Goal: Task Accomplishment & Management: Manage account settings

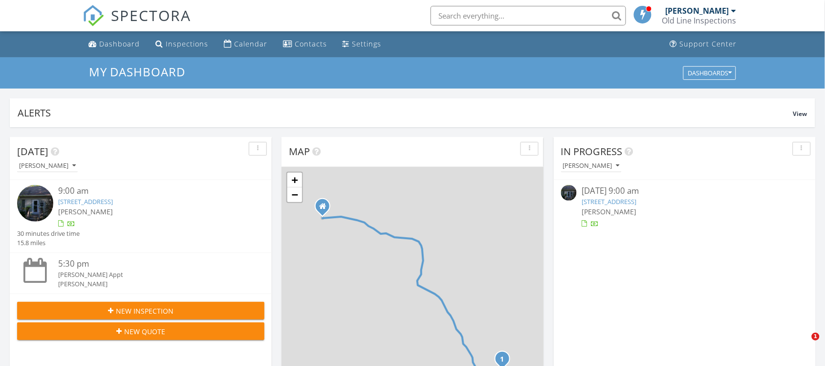
scroll to position [905, 841]
click at [113, 202] on link "[STREET_ADDRESS]" at bounding box center [85, 201] width 55 height 9
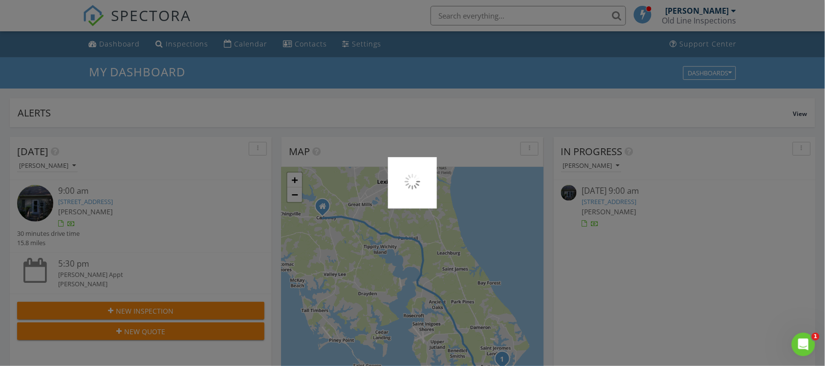
scroll to position [0, 0]
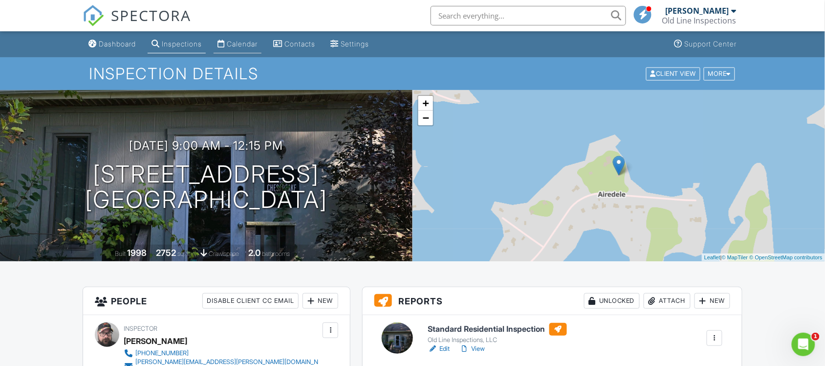
click at [245, 45] on div "Calendar" at bounding box center [242, 44] width 31 height 8
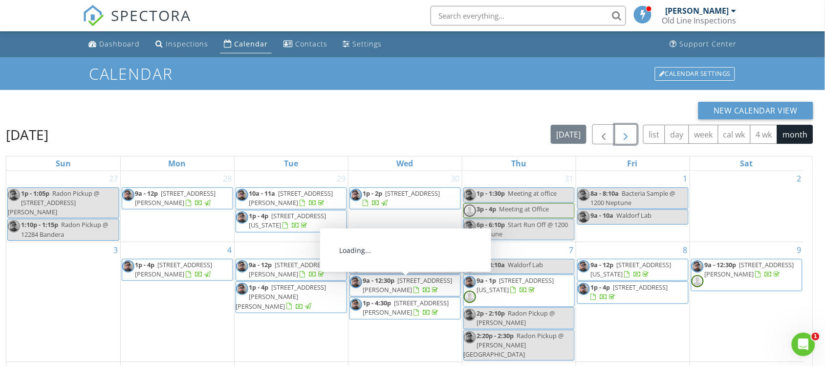
click at [620, 137] on span "button" at bounding box center [626, 135] width 12 height 12
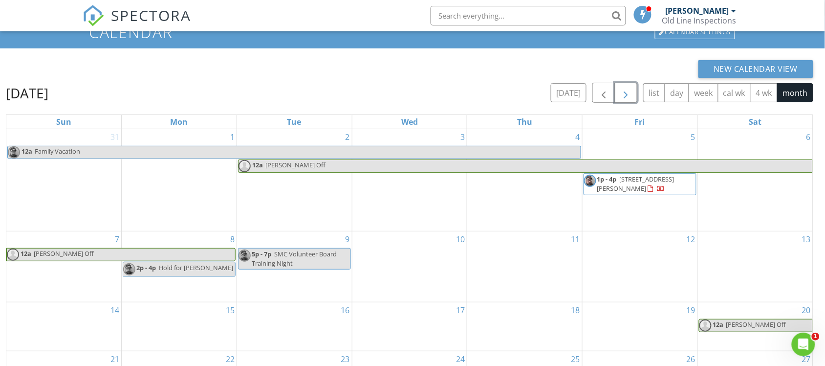
scroll to position [61, 0]
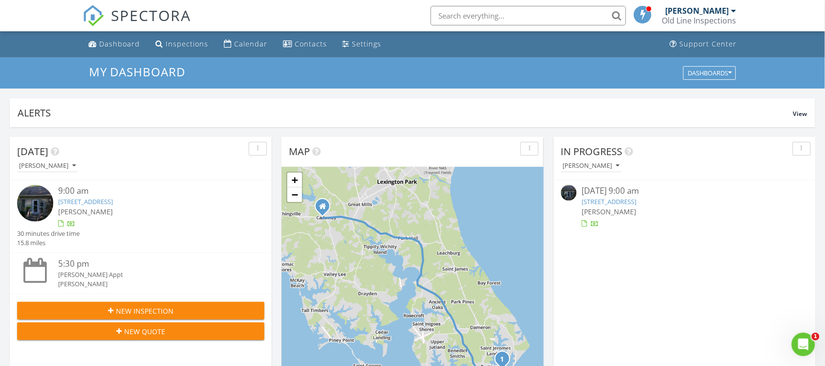
click at [113, 199] on link "[STREET_ADDRESS]" at bounding box center [85, 201] width 55 height 9
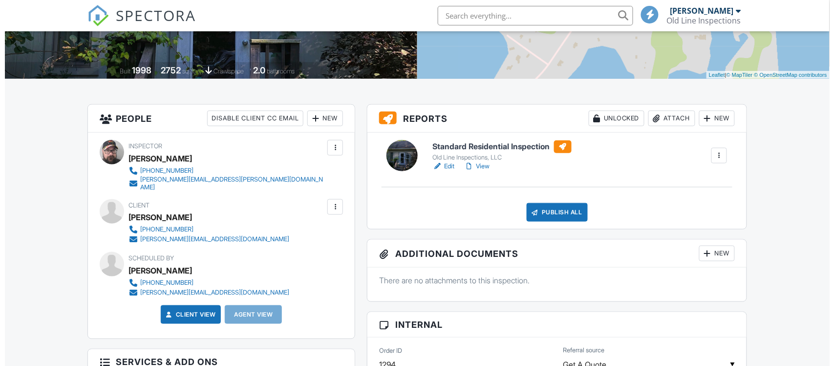
scroll to position [183, 0]
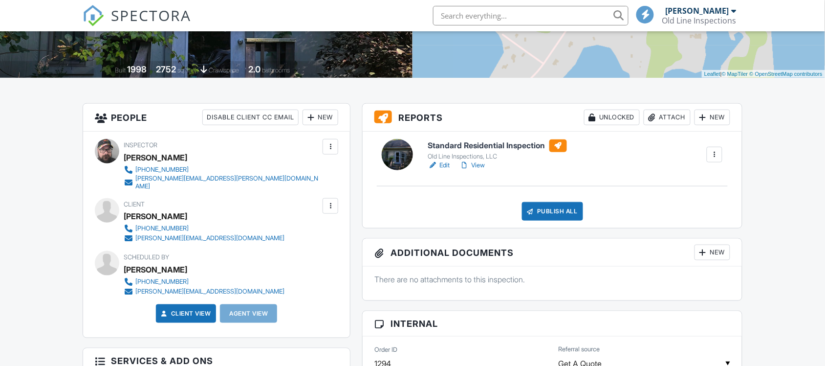
click at [714, 254] on div "New" at bounding box center [712, 252] width 36 height 16
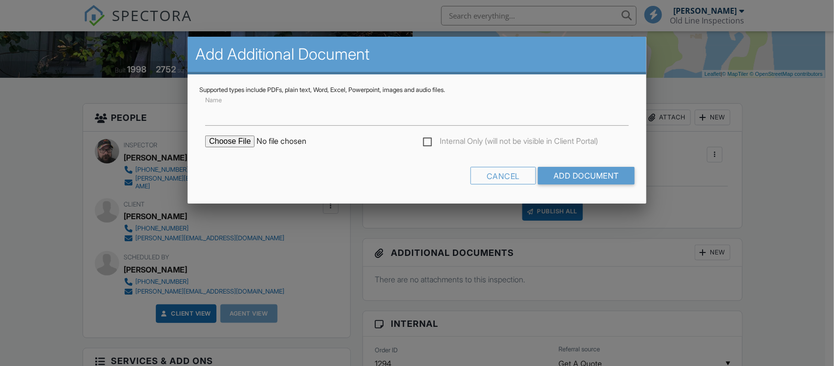
click at [243, 139] on input "file" at bounding box center [288, 141] width 166 height 12
click at [251, 137] on input "file" at bounding box center [288, 141] width 166 height 12
type input "C:\fakepath\49944 Airedele Rd WDI.pdf"
click at [564, 174] on input "Add Document" at bounding box center [586, 176] width 97 height 18
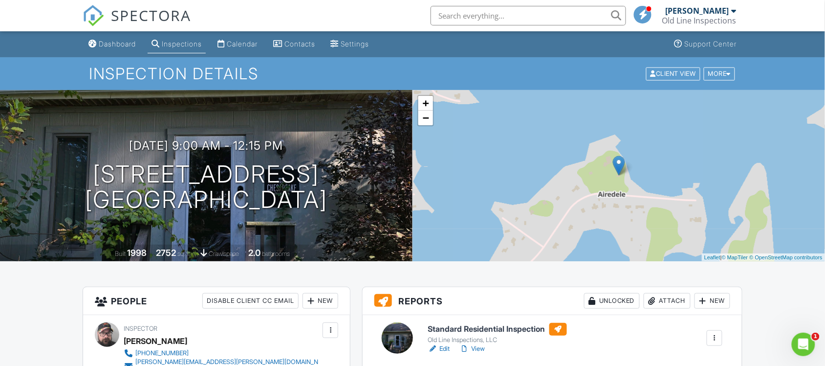
scroll to position [305, 0]
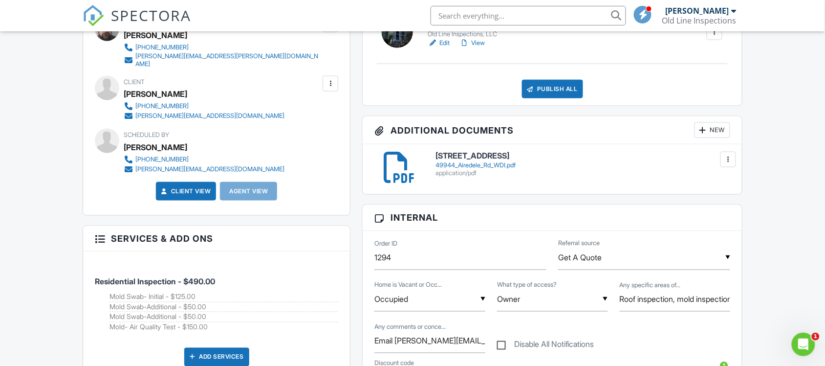
click at [483, 42] on link "View" at bounding box center [472, 43] width 25 height 10
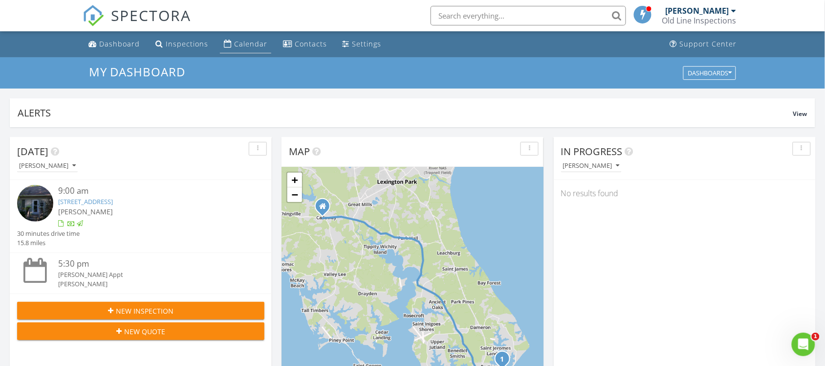
click at [238, 42] on div "Calendar" at bounding box center [250, 43] width 33 height 9
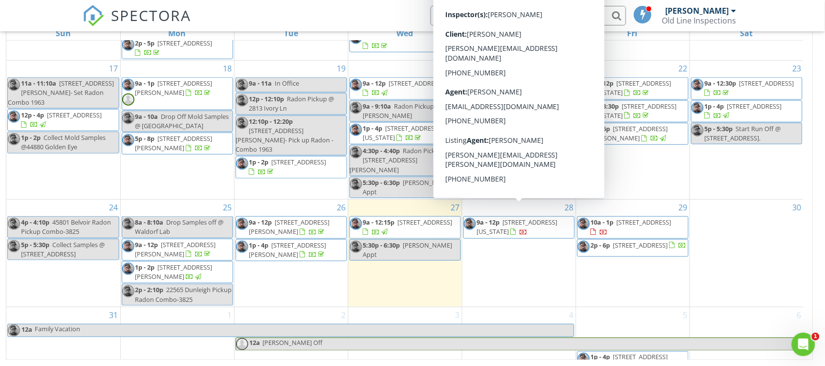
scroll to position [211, 0]
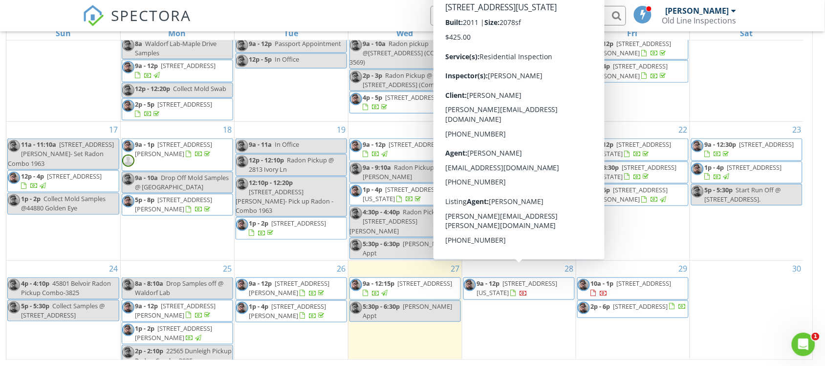
click at [484, 279] on span "9a - 12p" at bounding box center [488, 283] width 23 height 9
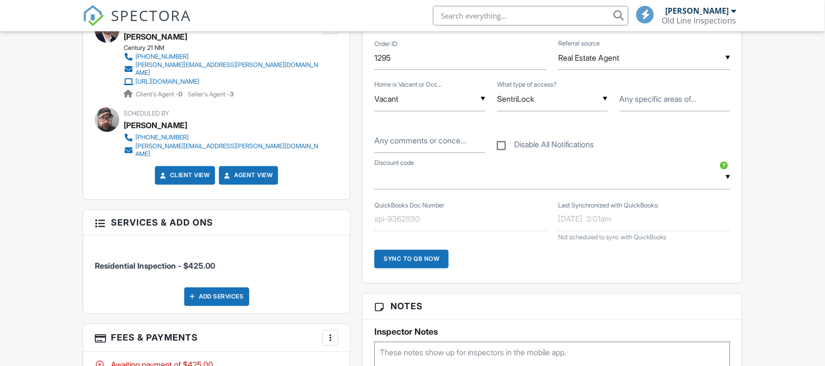
scroll to position [550, 0]
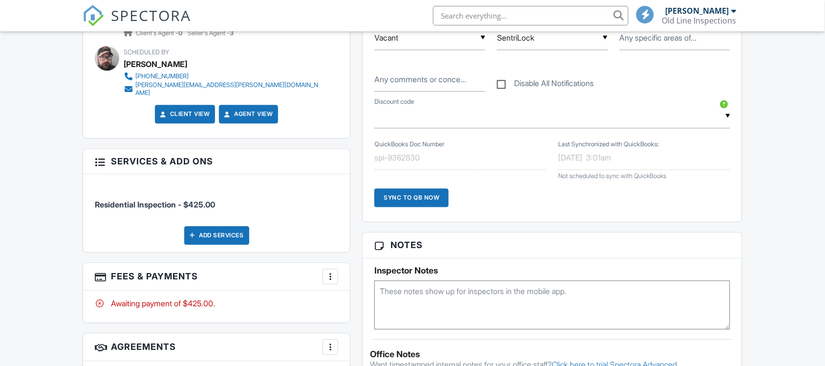
click at [467, 284] on textarea at bounding box center [552, 305] width 356 height 49
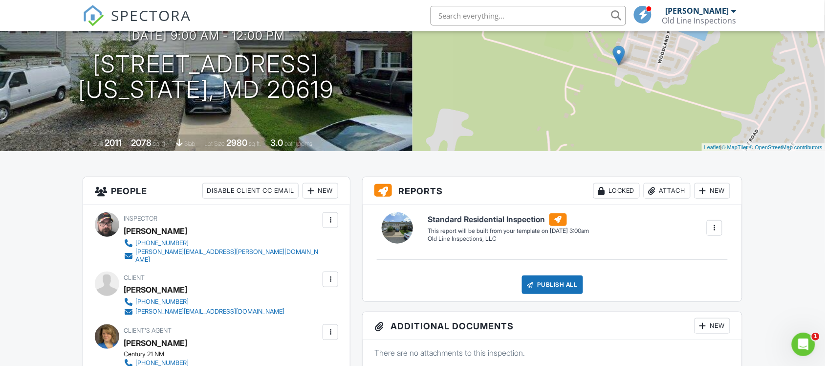
scroll to position [0, 0]
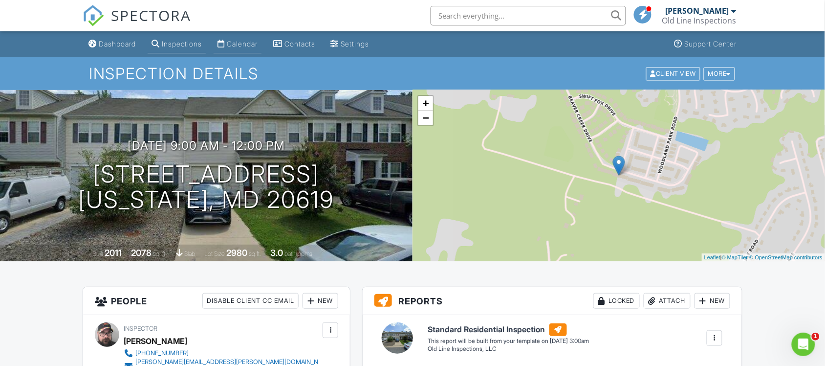
click at [240, 38] on link "Calendar" at bounding box center [238, 44] width 48 height 18
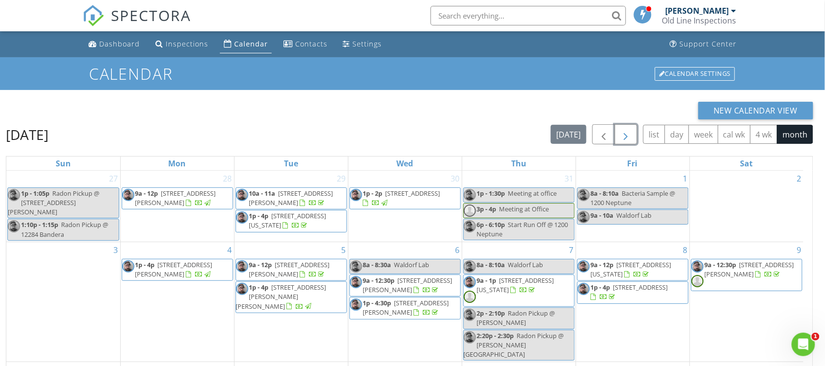
click at [624, 140] on span "button" at bounding box center [626, 135] width 12 height 12
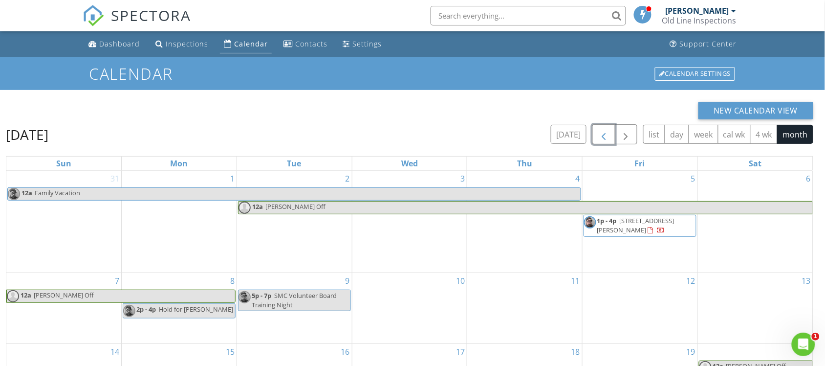
drag, startPoint x: 595, startPoint y: 135, endPoint x: 582, endPoint y: 154, distance: 23.2
click at [598, 135] on span "button" at bounding box center [604, 135] width 12 height 12
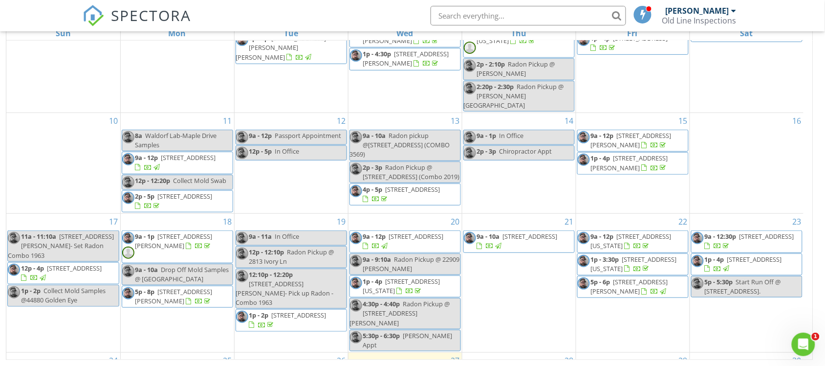
scroll to position [272, 0]
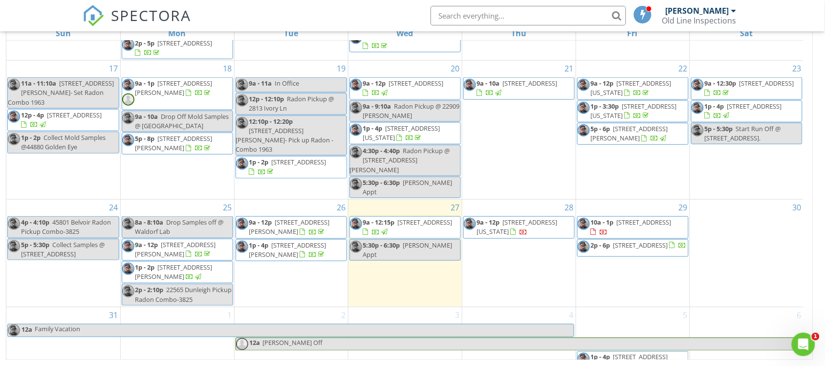
click at [450, 14] on input "text" at bounding box center [528, 16] width 195 height 20
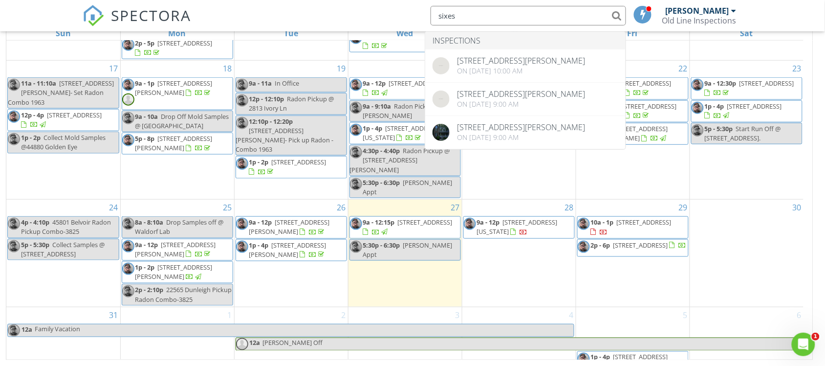
drag, startPoint x: 458, startPoint y: 3, endPoint x: 428, endPoint y: 10, distance: 30.6
click at [428, 10] on div "sixes" at bounding box center [525, 16] width 201 height 20
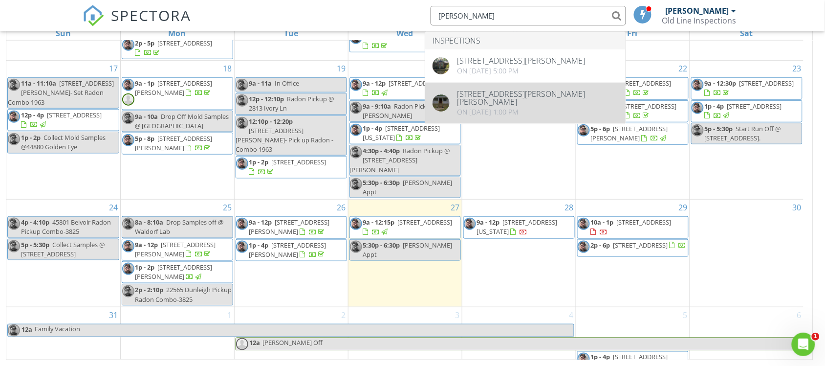
type input "mason"
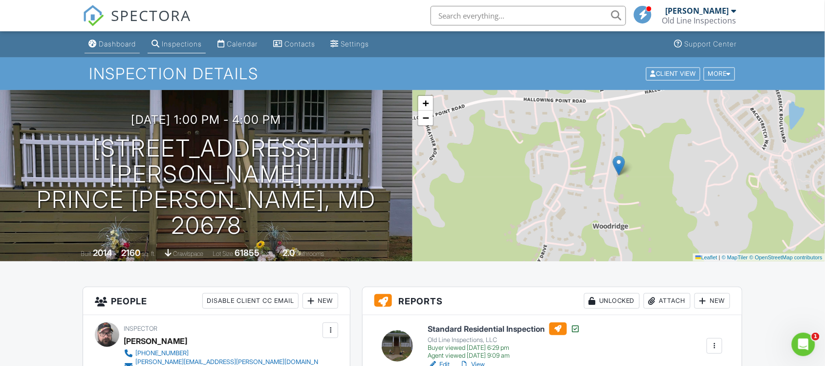
click at [127, 47] on div "Dashboard" at bounding box center [117, 44] width 37 height 8
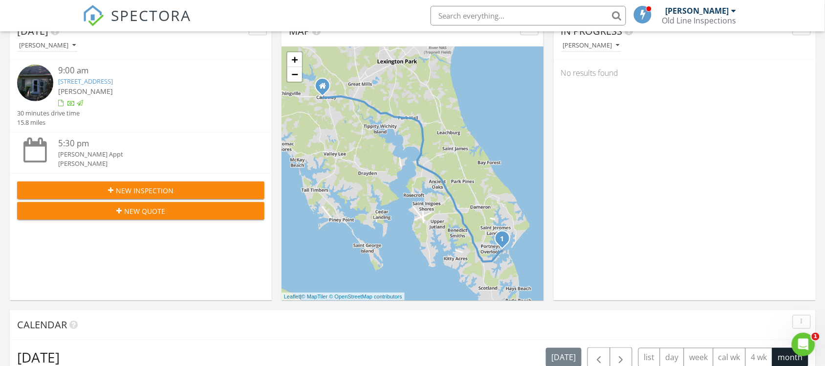
scroll to position [122, 0]
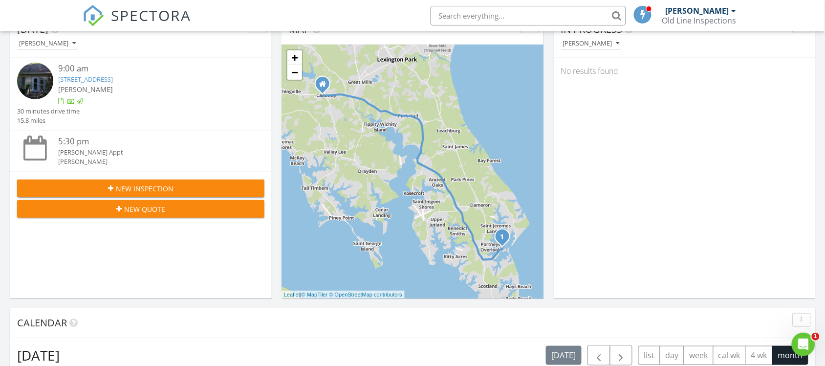
click at [505, 255] on div "1 + − [GEOGRAPHIC_DATA] 25.5 km, 30 min Head east 40 m Turn left onto [GEOGRAPH…" at bounding box center [412, 171] width 262 height 254
click at [501, 252] on div "1 + − [GEOGRAPHIC_DATA] 25.5 km, 30 min Head east 40 m Turn left onto [GEOGRAPH…" at bounding box center [412, 171] width 262 height 254
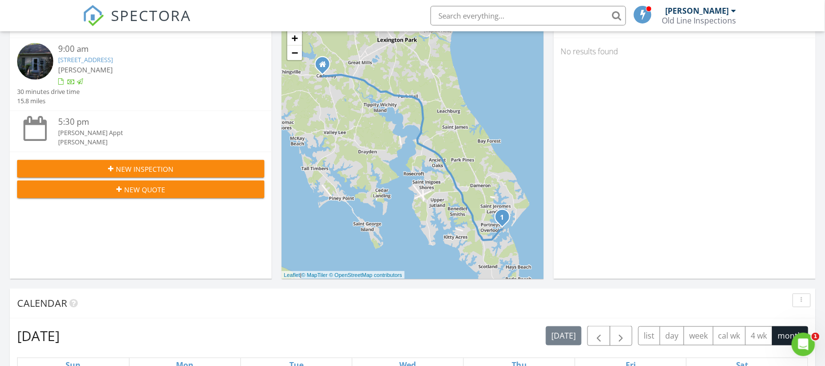
scroll to position [305, 0]
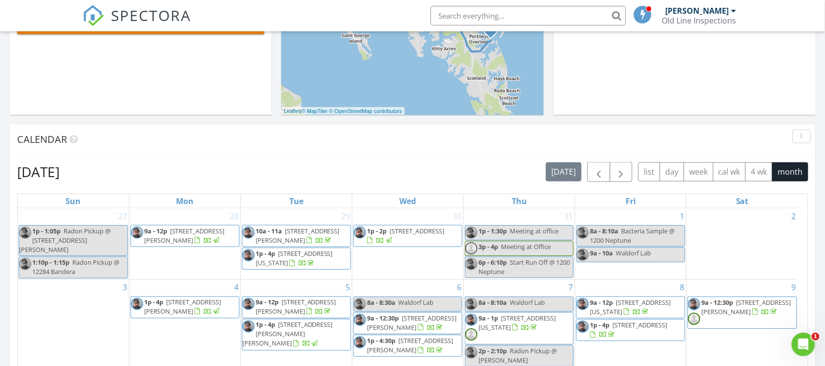
drag, startPoint x: 460, startPoint y: 80, endPoint x: 451, endPoint y: 64, distance: 18.6
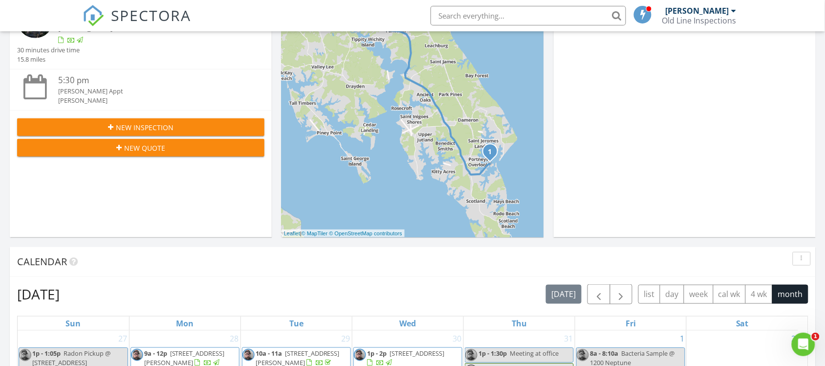
scroll to position [122, 0]
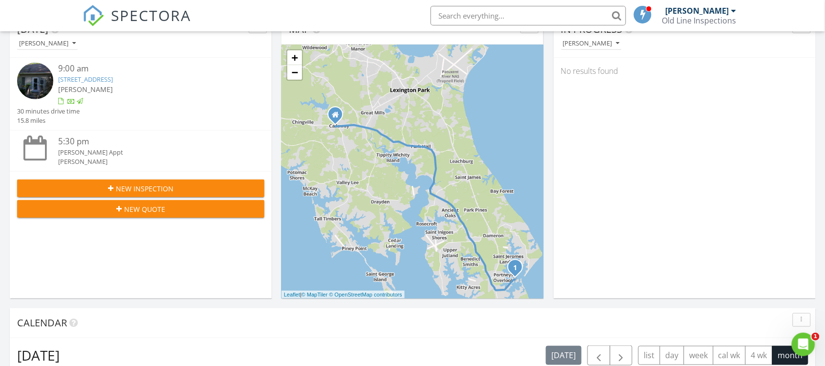
drag, startPoint x: 498, startPoint y: 145, endPoint x: 523, endPoint y: 203, distance: 63.3
click at [523, 203] on div "1 + − Point Lookout Road, Airedele Road 25.5 km, 30 min Head east 40 m Turn lef…" at bounding box center [412, 171] width 262 height 254
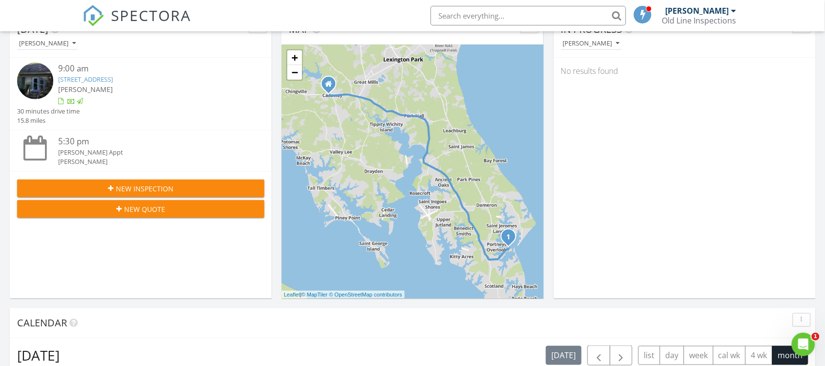
drag, startPoint x: 429, startPoint y: 164, endPoint x: 419, endPoint y: 130, distance: 35.4
click at [420, 130] on div "1 + − Point Lookout Road, Airedele Road 25.5 km, 30 min Head east 40 m Turn lef…" at bounding box center [412, 171] width 262 height 254
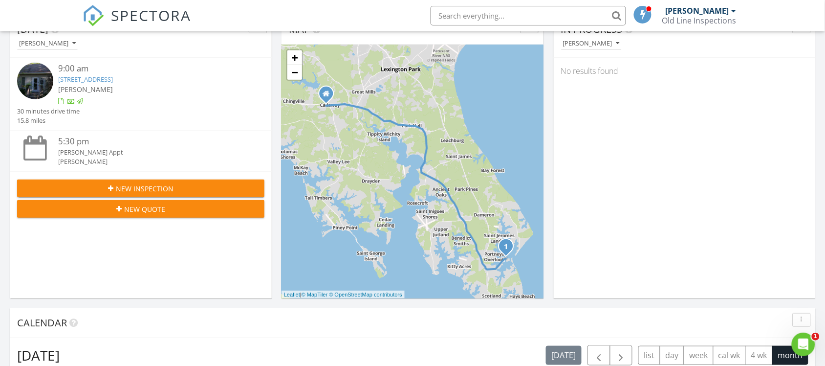
drag, startPoint x: 331, startPoint y: 108, endPoint x: 331, endPoint y: 116, distance: 8.8
click at [331, 116] on div "1 + − Point Lookout Road, Airedele Road 25.5 km, 30 min Head east 40 m Turn lef…" at bounding box center [412, 171] width 262 height 254
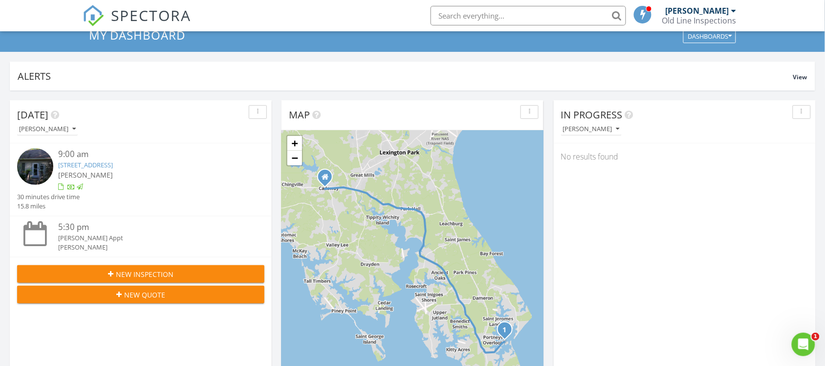
scroll to position [0, 0]
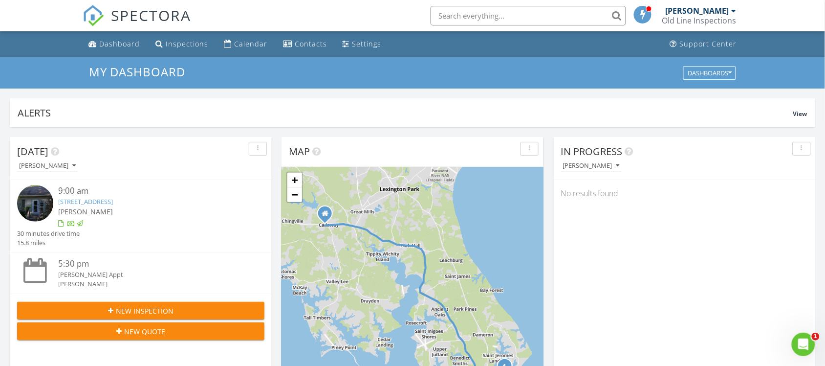
click at [103, 275] on div "[PERSON_NAME] Appt" at bounding box center [151, 274] width 186 height 9
click at [240, 39] on div "Calendar" at bounding box center [250, 43] width 33 height 9
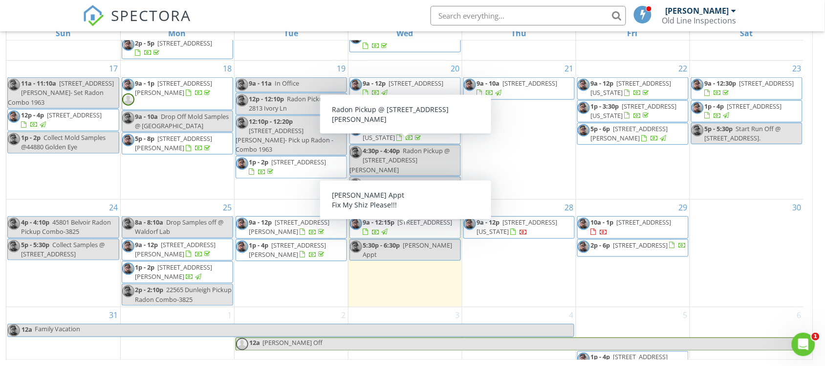
click at [389, 240] on span "5:30p - 6:30p" at bounding box center [381, 244] width 37 height 9
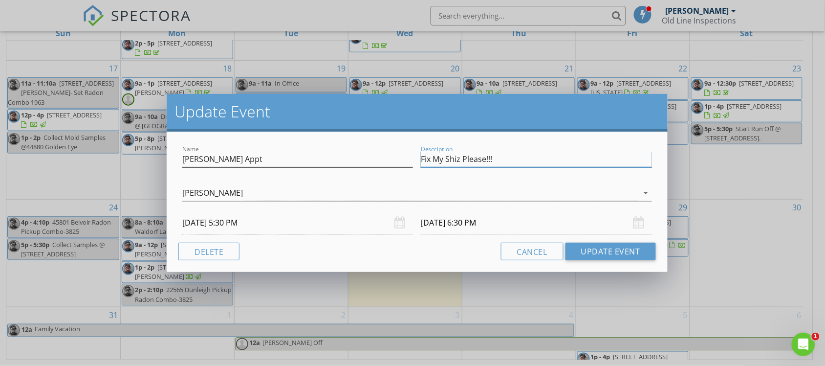
drag, startPoint x: 497, startPoint y: 160, endPoint x: 399, endPoint y: 151, distance: 98.1
click at [399, 151] on div "Name [PERSON_NAME] Appt Description Fix My Shiz Please!!!" at bounding box center [416, 160] width 477 height 34
click at [496, 159] on input "Appointment Canceled" at bounding box center [536, 159] width 231 height 16
type input "Appointment Cancelled"
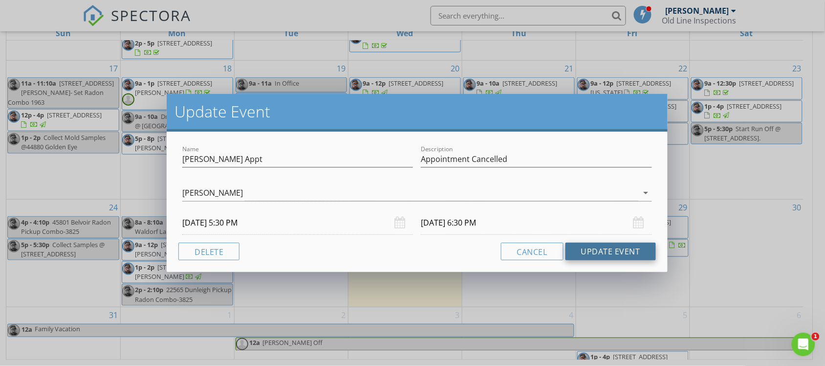
click at [595, 253] on button "Update Event" at bounding box center [610, 251] width 90 height 18
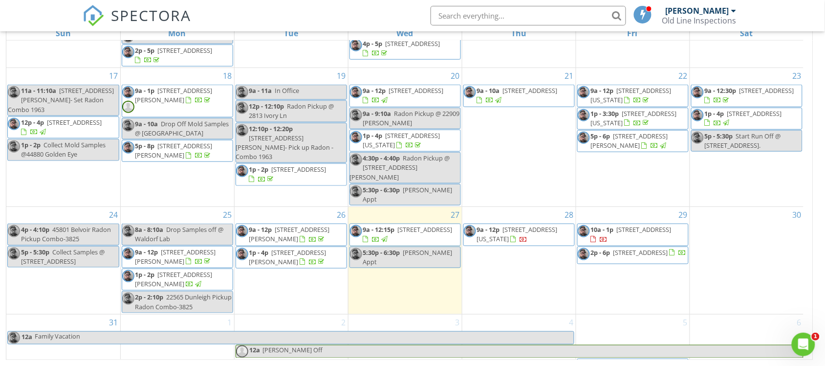
scroll to position [272, 0]
